Goal: Task Accomplishment & Management: Use online tool/utility

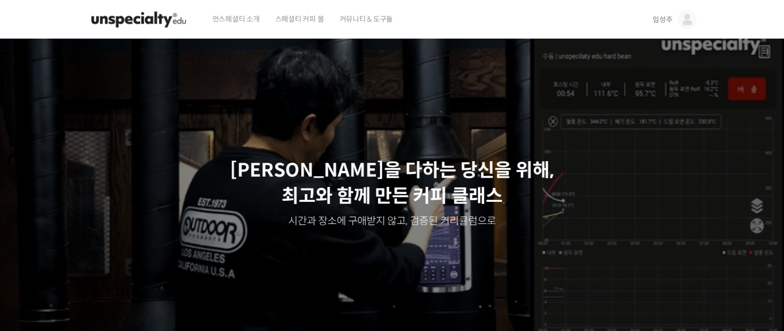
click at [661, 19] on span "임성주" at bounding box center [662, 19] width 20 height 9
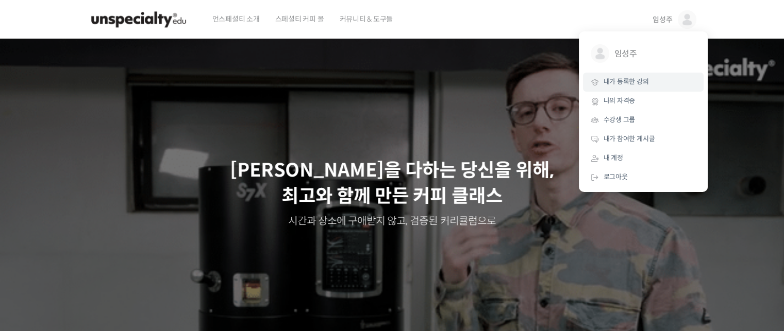
click at [620, 87] on link "내가 등록한 강의" at bounding box center [643, 82] width 121 height 19
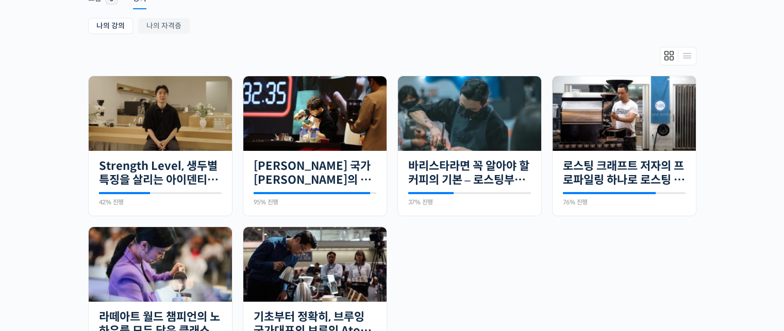
scroll to position [206, 0]
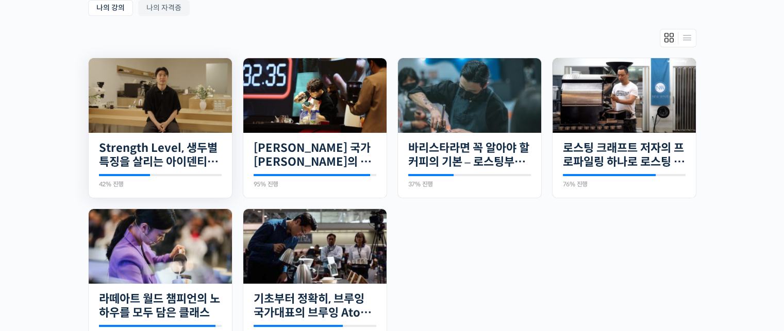
click at [167, 121] on img at bounding box center [160, 95] width 143 height 75
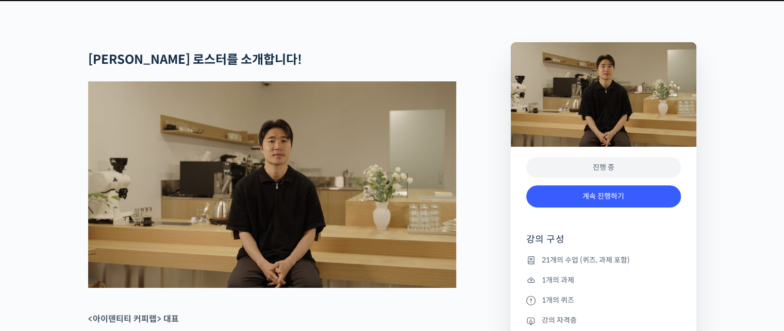
scroll to position [412, 0]
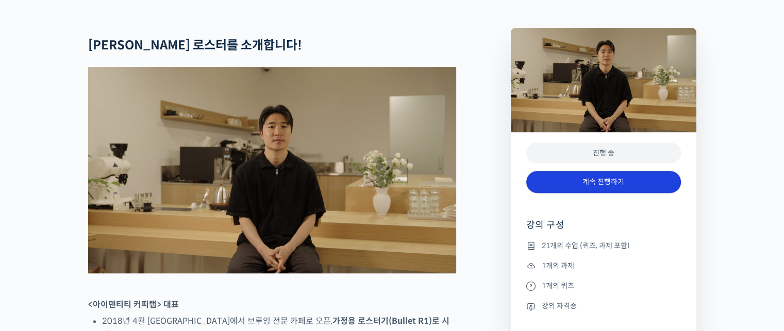
click at [599, 193] on link "계속 진행하기" at bounding box center [603, 182] width 155 height 22
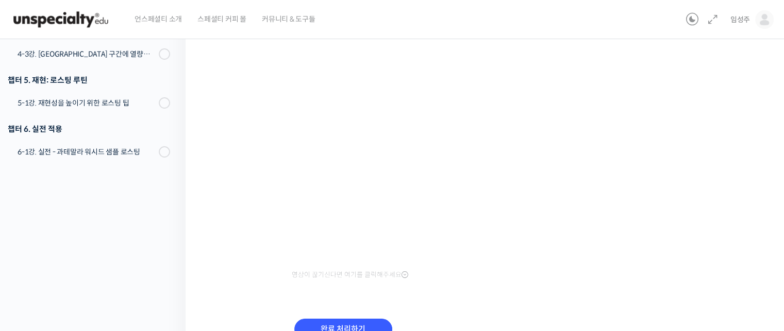
scroll to position [96, 0]
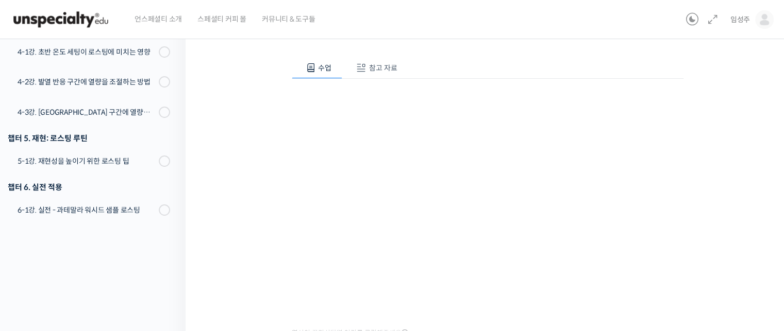
click at [266, 161] on div "Strength Level, 생두별 특징을 살리는 아이덴티티 커피랩 [PERSON_NAME] [PERSON_NAME]의 로스팅 클래스 3-2강…" at bounding box center [487, 188] width 500 height 476
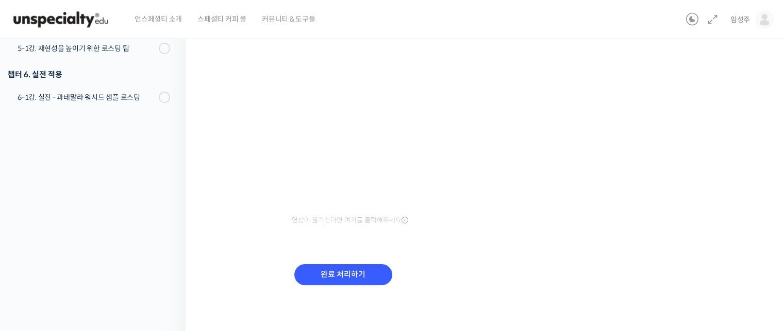
scroll to position [210, 0]
click at [369, 272] on input "완료 처리하기" at bounding box center [343, 273] width 98 height 21
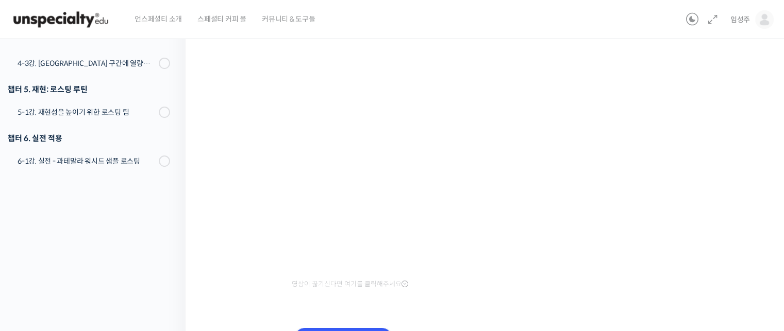
scroll to position [56, 0]
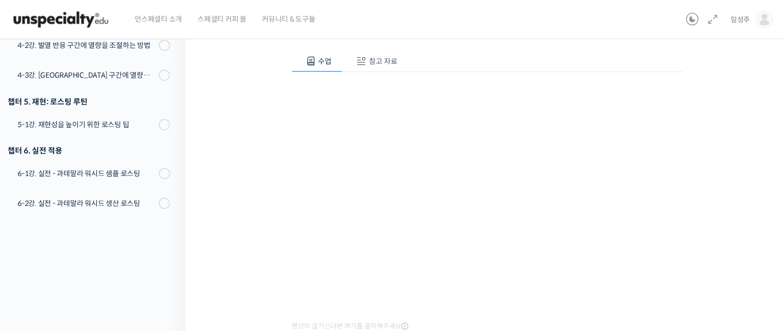
scroll to position [96, 0]
